Goal: Task Accomplishment & Management: Manage account settings

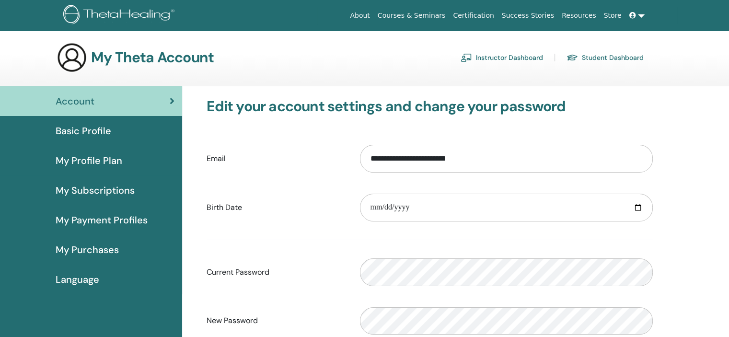
click at [519, 51] on link "Instructor Dashboard" at bounding box center [501, 57] width 82 height 15
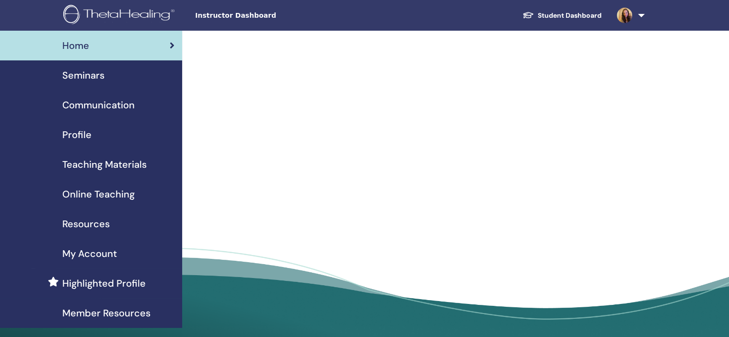
click at [81, 76] on span "Seminars" at bounding box center [83, 75] width 42 height 14
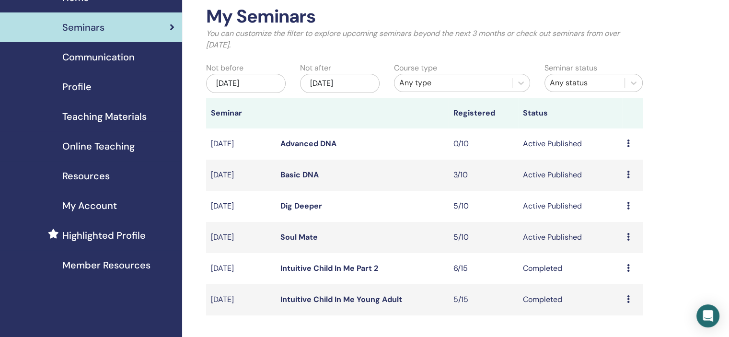
scroll to position [96, 0]
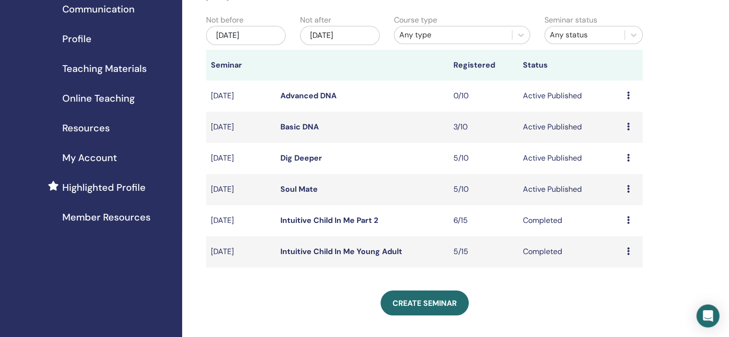
click at [295, 190] on link "Soul Mate" at bounding box center [298, 189] width 37 height 10
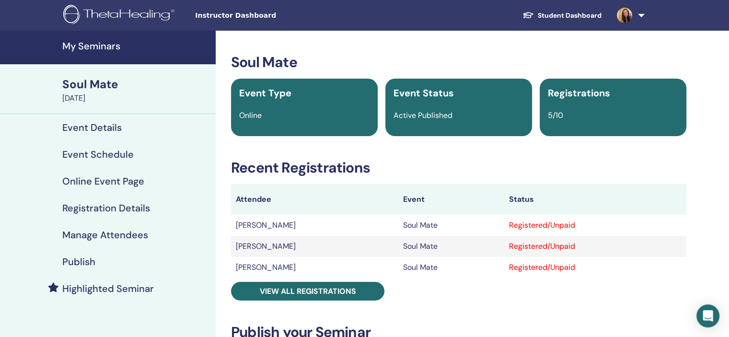
scroll to position [48, 0]
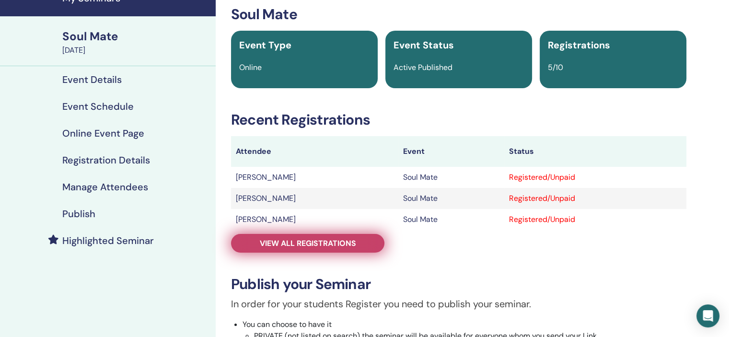
click at [300, 246] on span "View all registrations" at bounding box center [308, 243] width 96 height 10
